Goal: Use online tool/utility: Utilize a website feature to perform a specific function

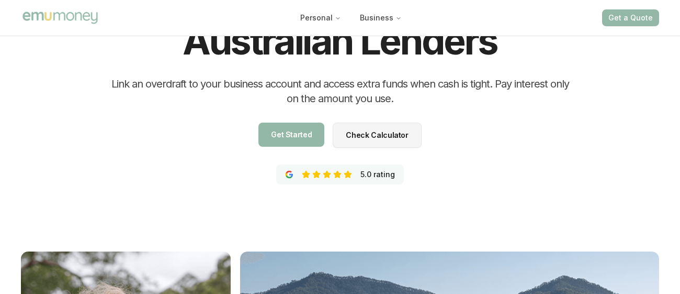
click at [382, 153] on span "Check Calculator" at bounding box center [377, 156] width 62 height 7
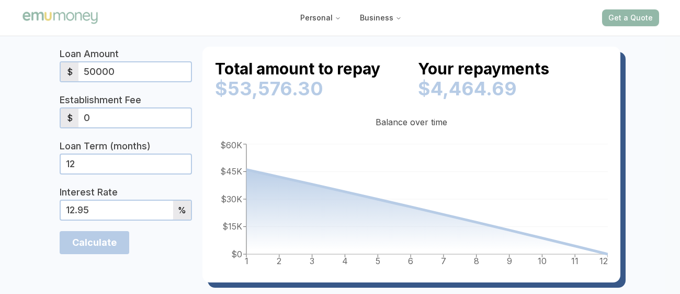
scroll to position [4161, 0]
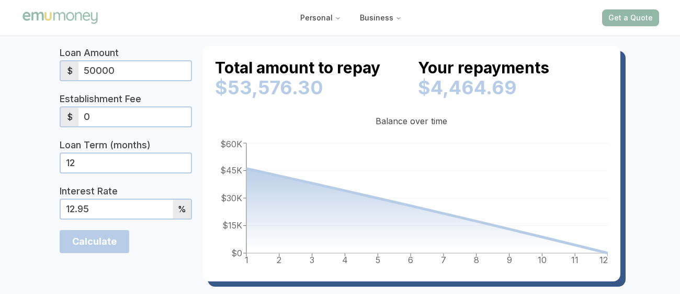
click at [91, 80] on input "50000" at bounding box center [134, 70] width 112 height 19
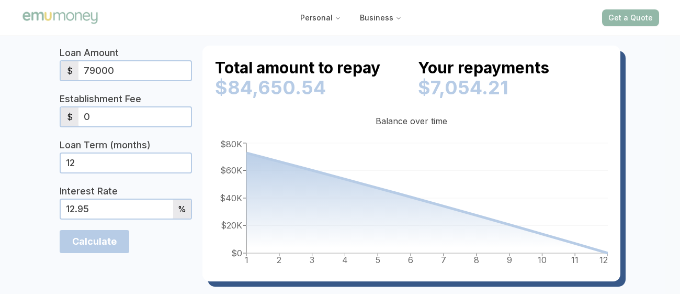
type input "79000"
click at [91, 172] on input "12" at bounding box center [126, 162] width 130 height 19
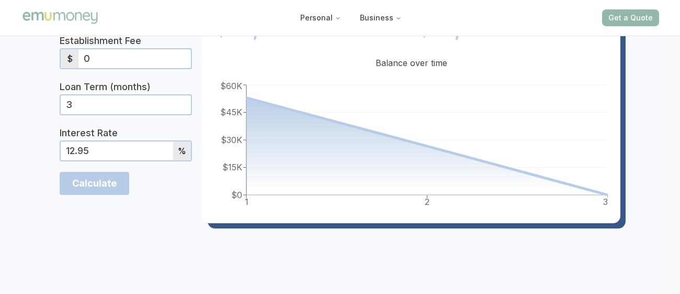
scroll to position [4220, 0]
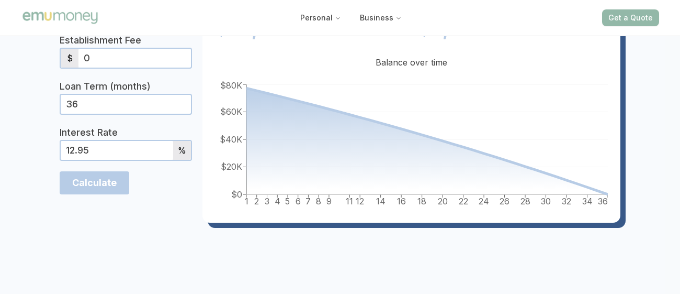
type input "36"
